Goal: Check status: Check status

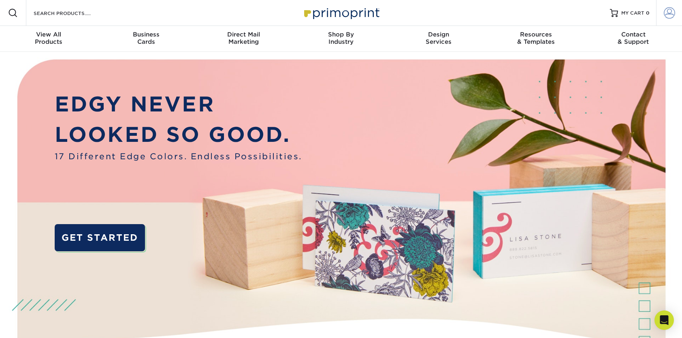
click at [666, 12] on span at bounding box center [669, 12] width 11 height 11
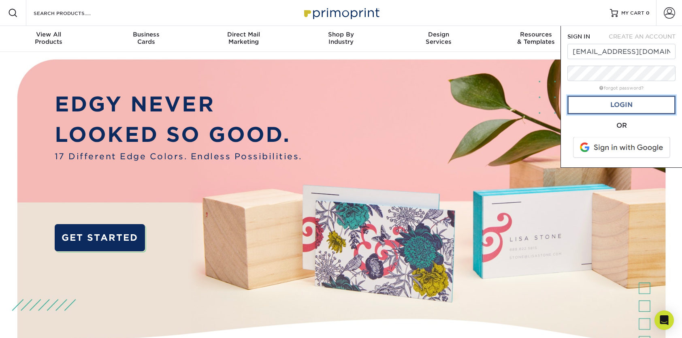
click at [631, 111] on link "Login" at bounding box center [622, 105] width 108 height 19
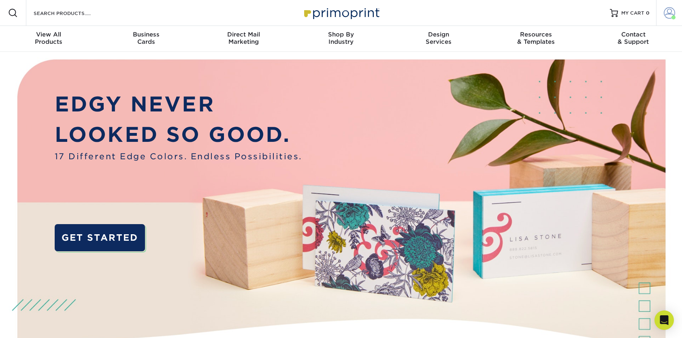
click at [669, 13] on span at bounding box center [669, 12] width 11 height 11
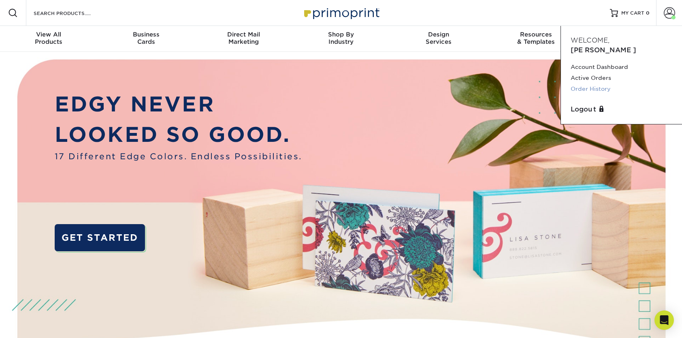
click at [599, 83] on link "Order History" at bounding box center [622, 88] width 102 height 11
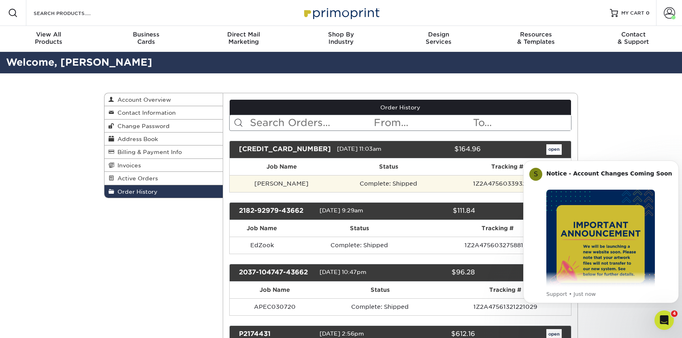
click at [334, 183] on td "Complete: Shipped" at bounding box center [389, 183] width 110 height 17
click at [258, 184] on td "[PERSON_NAME]" at bounding box center [282, 183] width 104 height 17
click at [486, 185] on td "1Z2A47560339322058" at bounding box center [507, 183] width 128 height 17
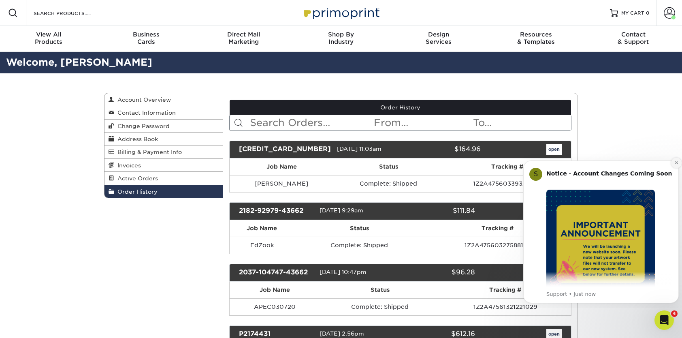
click at [677, 162] on icon "Dismiss notification" at bounding box center [677, 162] width 4 height 4
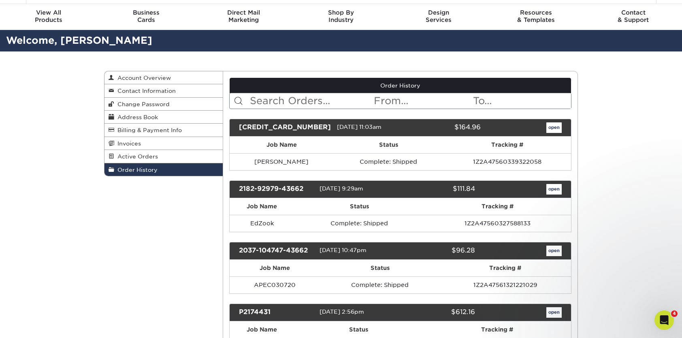
scroll to position [2, 0]
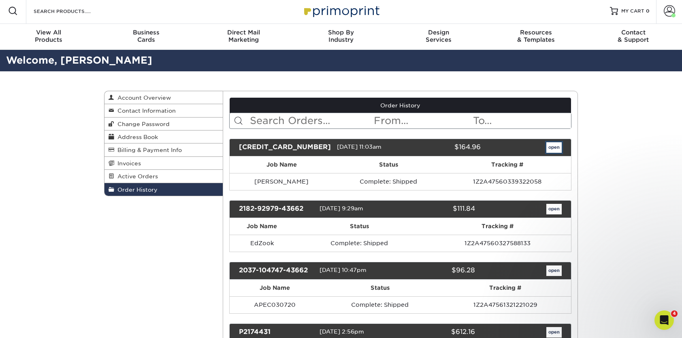
click at [551, 149] on link "open" at bounding box center [554, 147] width 15 height 11
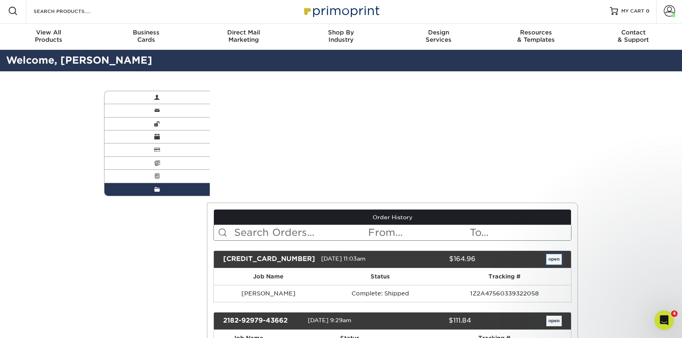
scroll to position [0, 0]
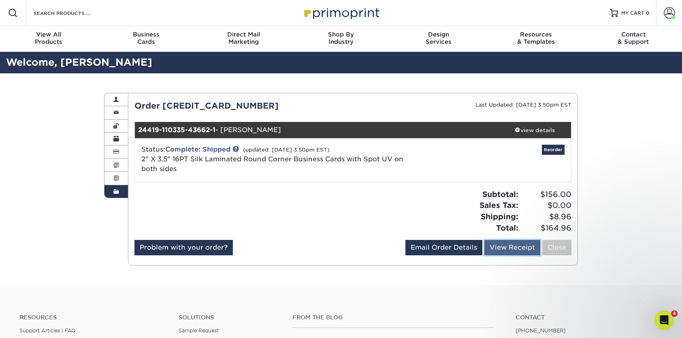
click at [504, 246] on link "View Receipt" at bounding box center [513, 247] width 56 height 15
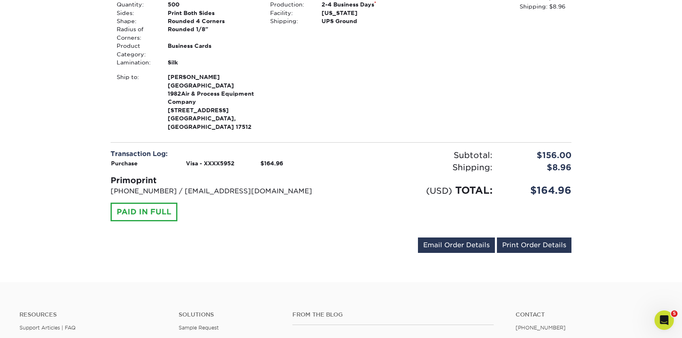
scroll to position [229, 0]
